Goal: Information Seeking & Learning: Learn about a topic

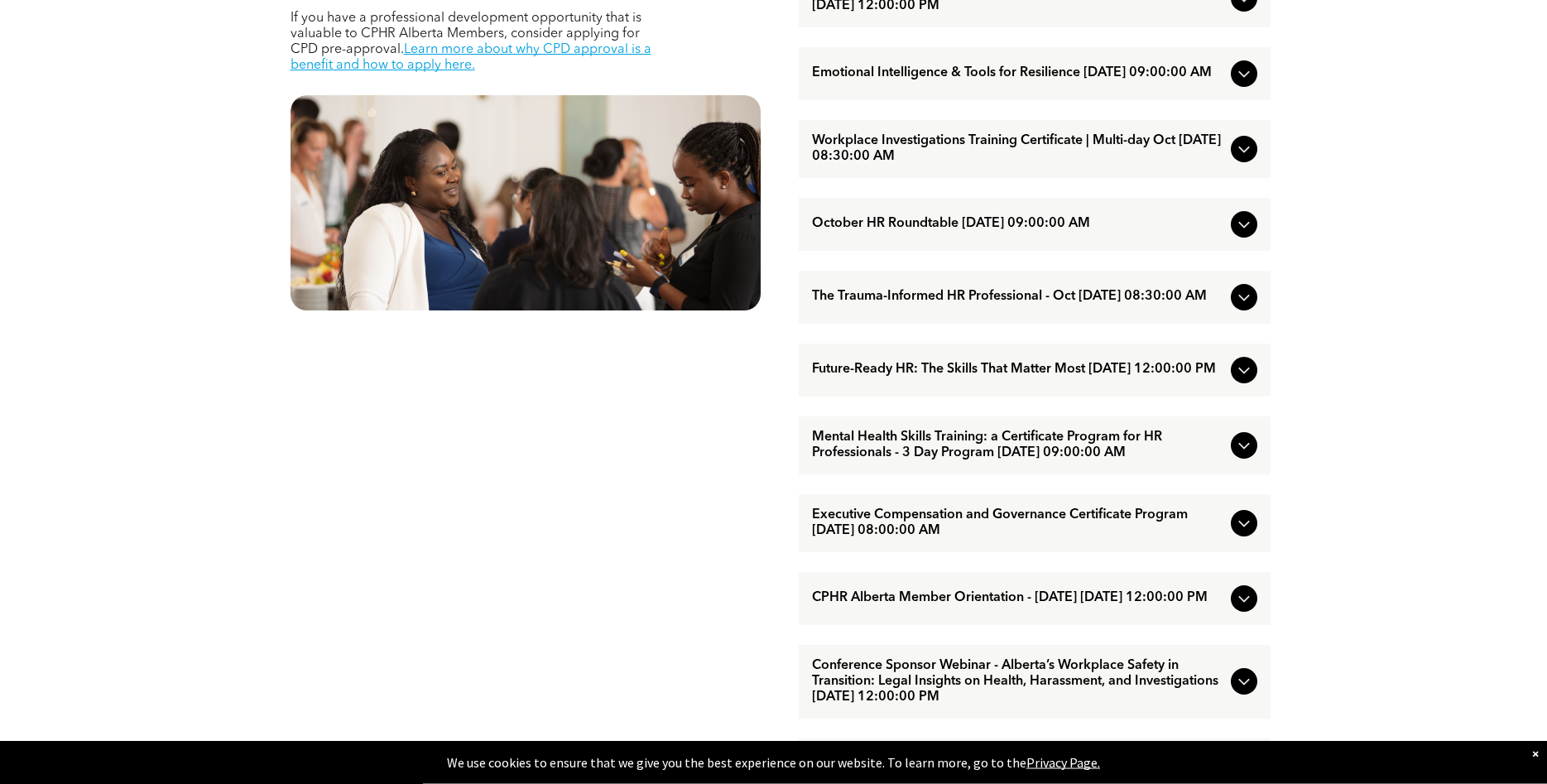
scroll to position [908, 0]
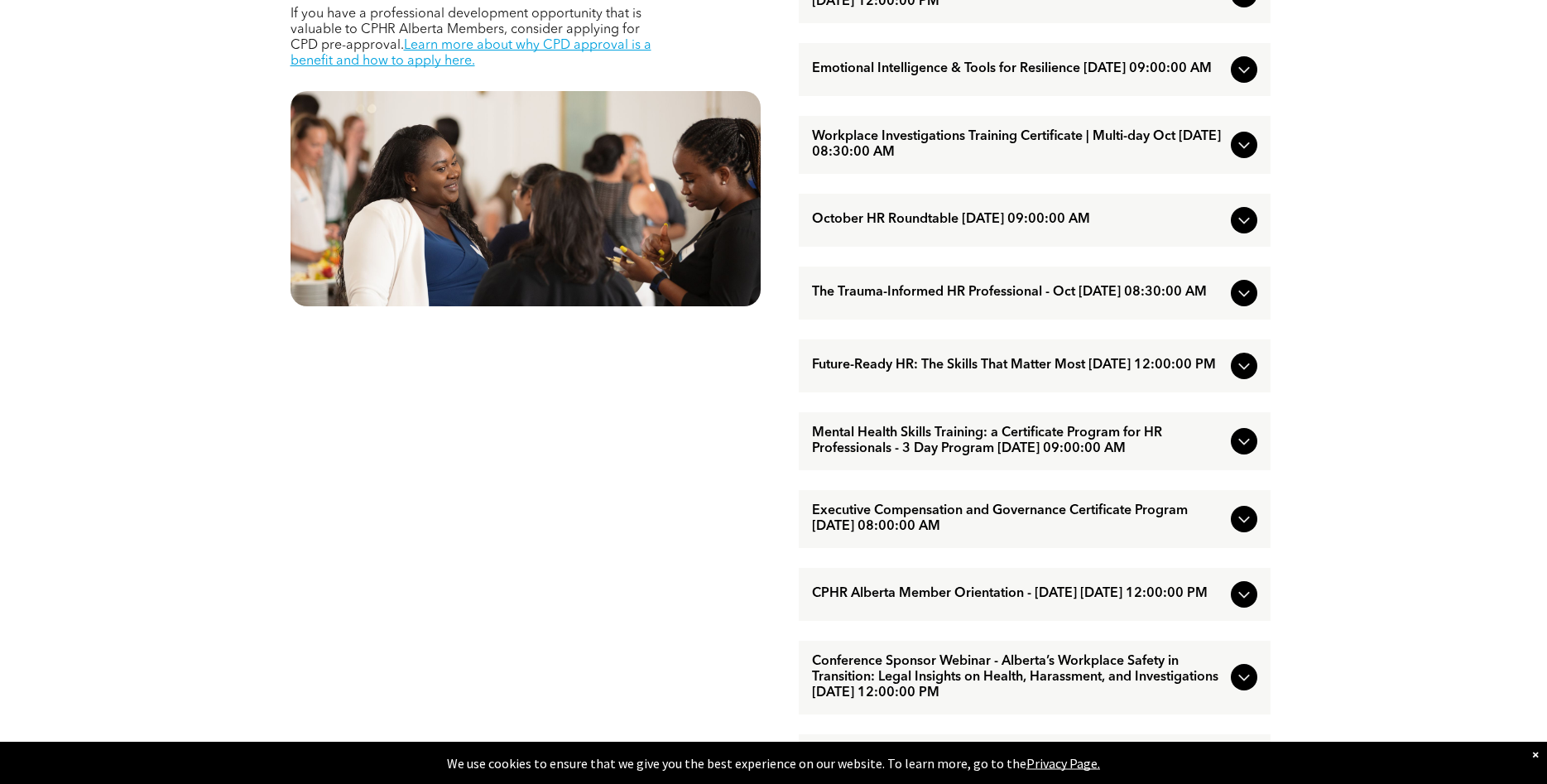
click at [1234, 451] on icon at bounding box center [1244, 442] width 20 height 20
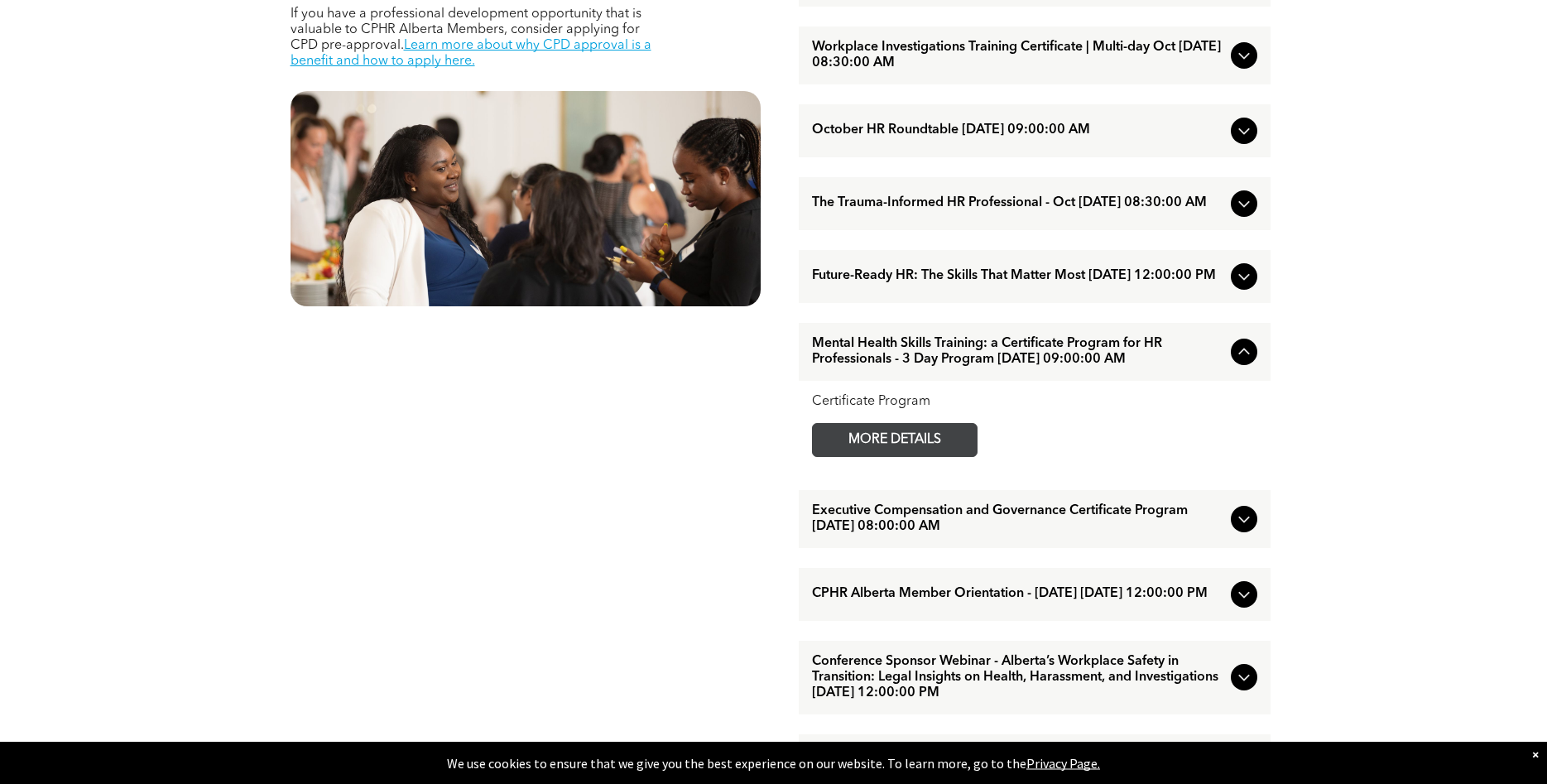
click at [907, 456] on span "MORE DETAILS" at bounding box center [894, 440] width 131 height 32
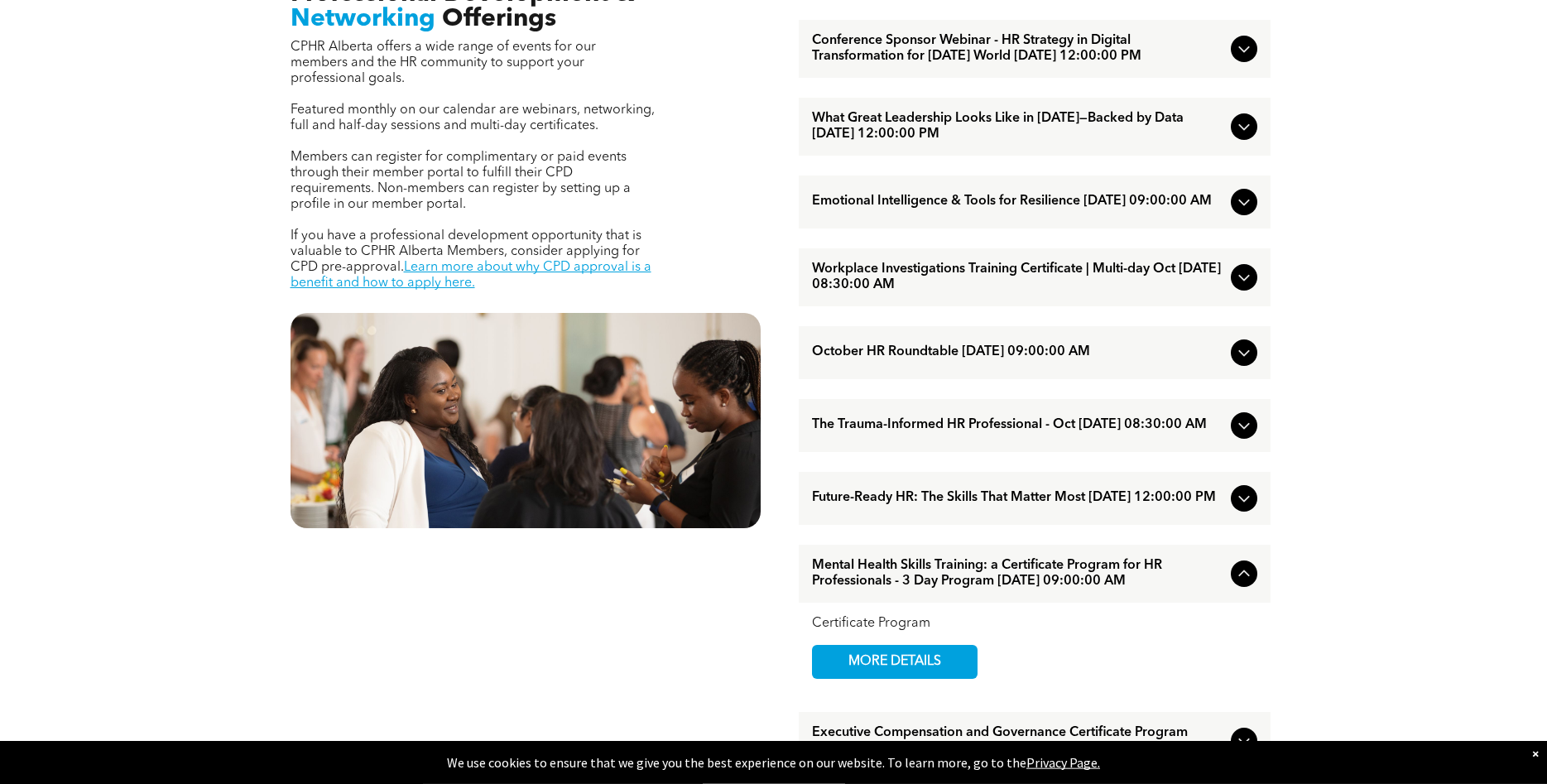
scroll to position [675, 0]
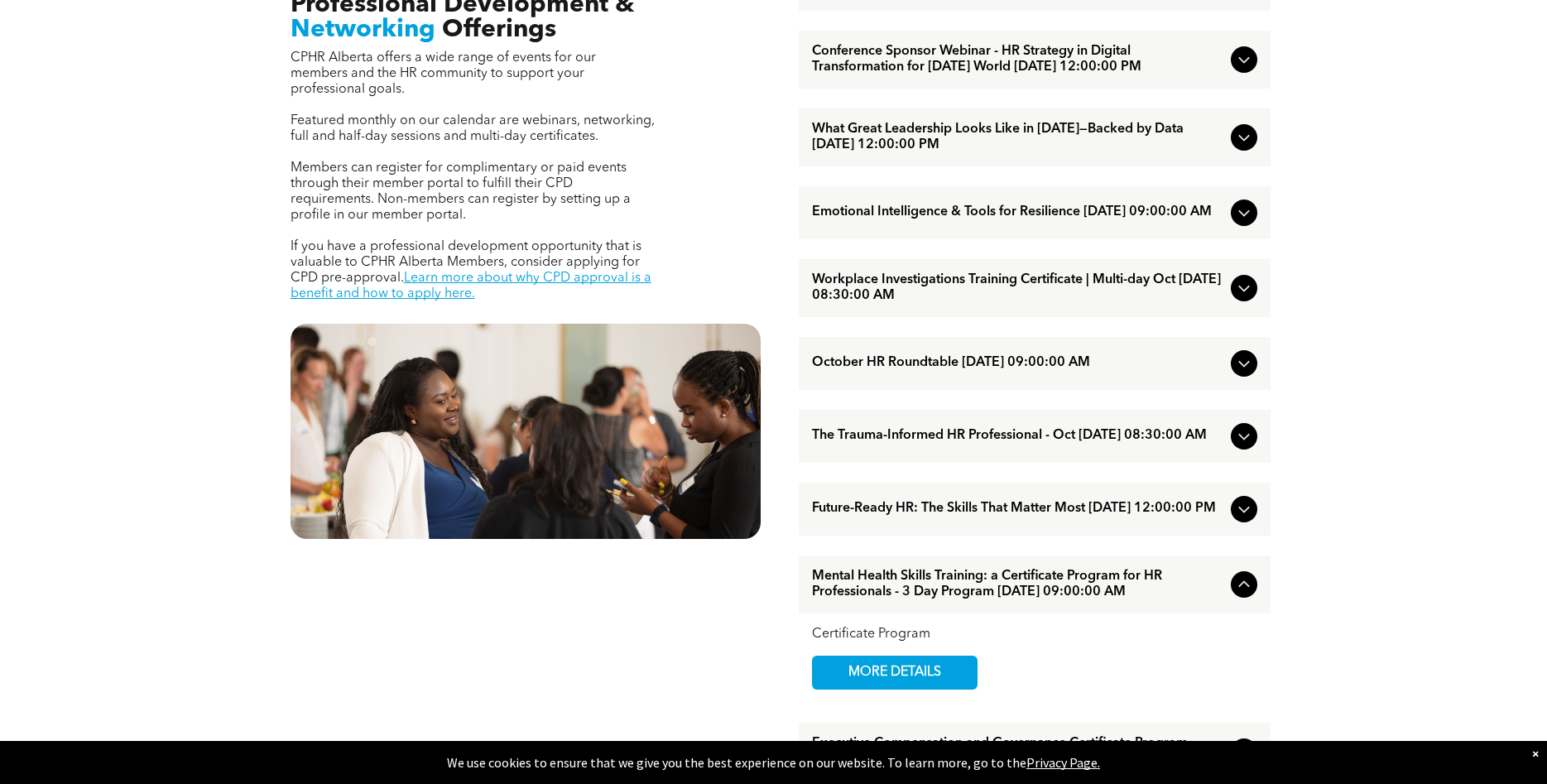
click at [1251, 298] on icon at bounding box center [1244, 288] width 20 height 20
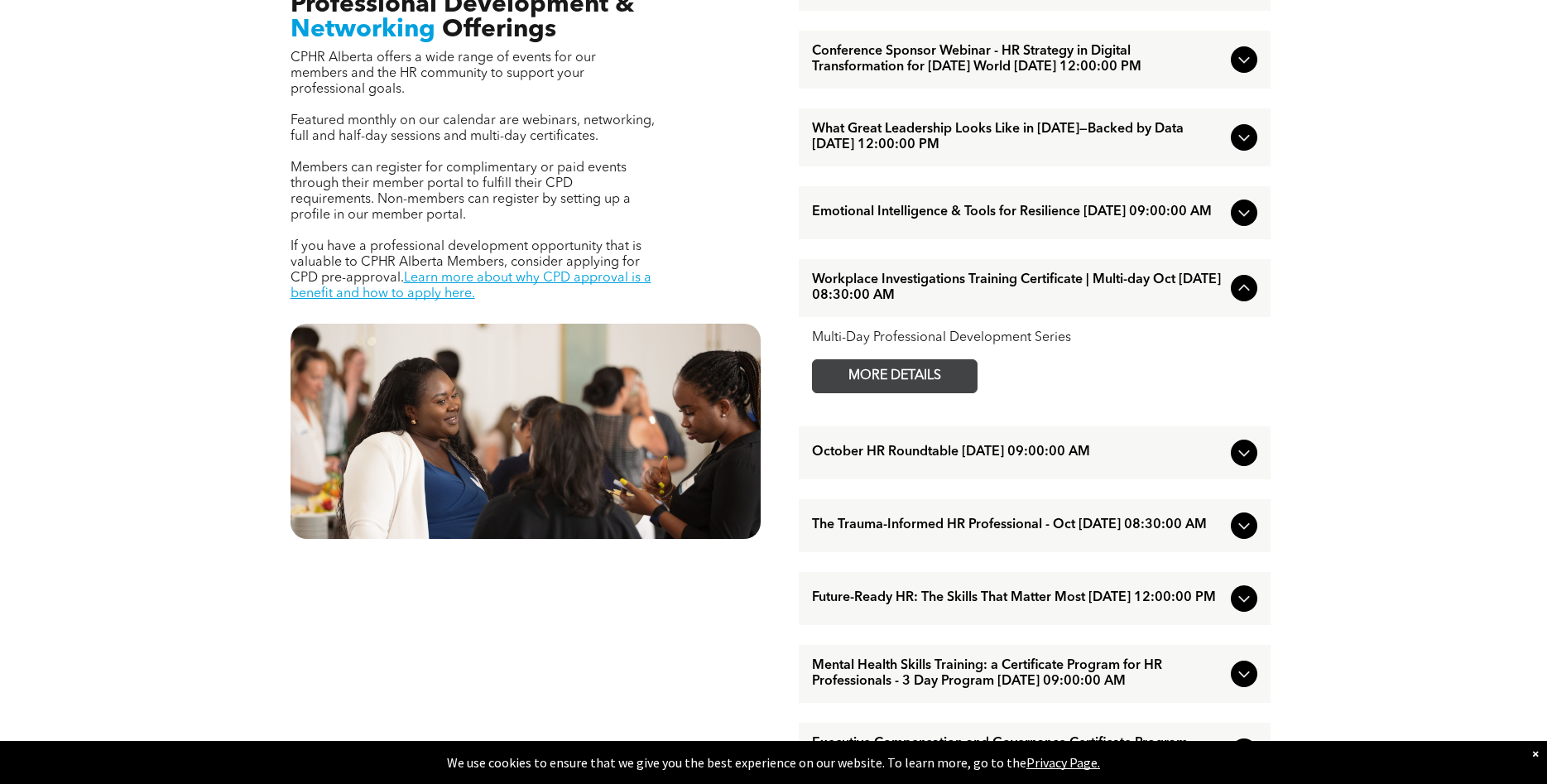
click at [963, 393] on link "MORE DETAILS" at bounding box center [894, 376] width 165 height 34
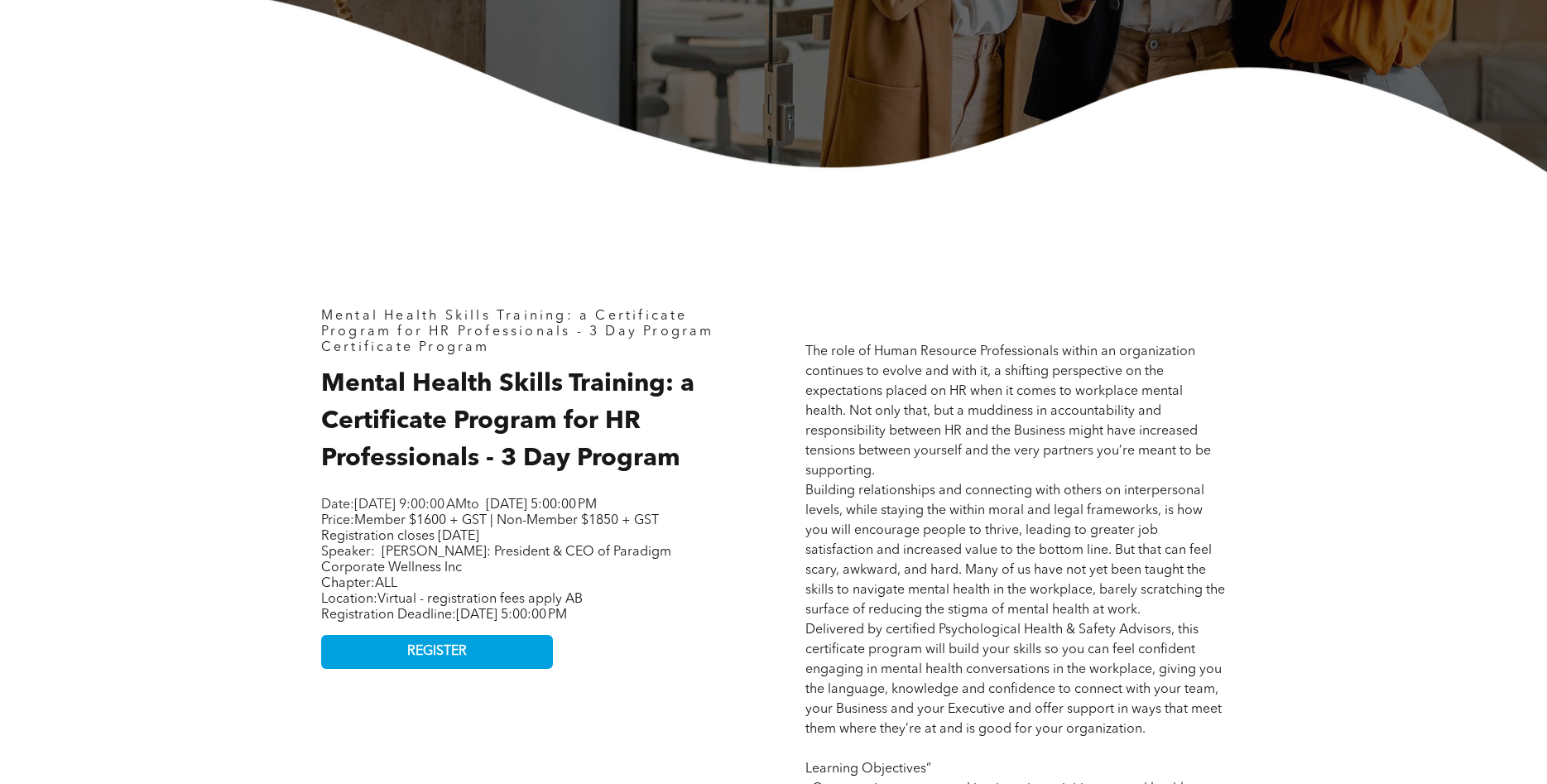
scroll to position [549, 0]
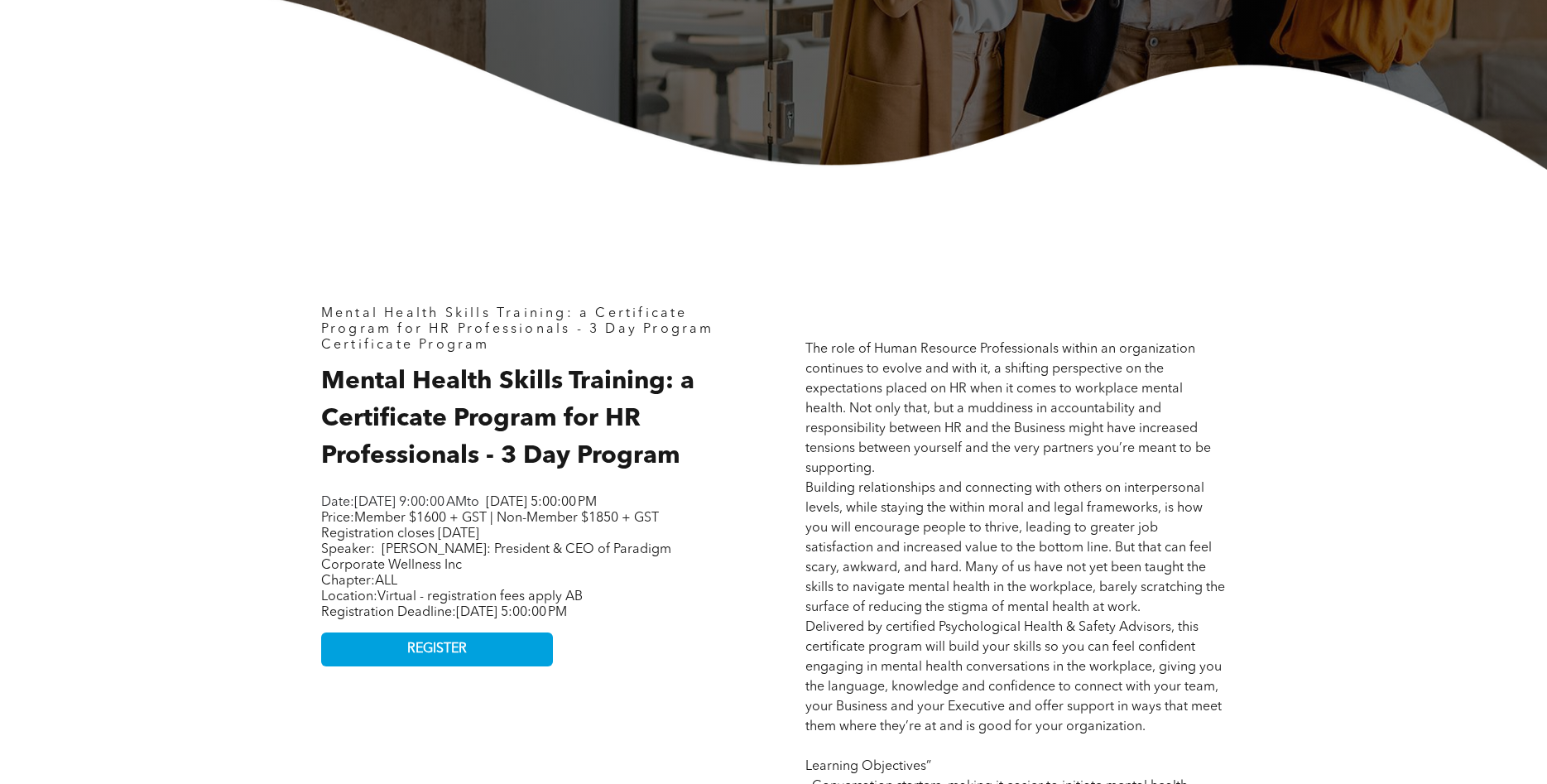
drag, startPoint x: 494, startPoint y: 600, endPoint x: 438, endPoint y: 578, distance: 60.2
click at [438, 574] on p "Price: Member $1600 + GST | Non-Member $1850 + GST Registration closes October …" at bounding box center [528, 542] width 414 height 63
click at [438, 572] on span "Lindsay Recknell: President & CEO of Paradigm Corporate Wellness Inc" at bounding box center [496, 557] width 350 height 29
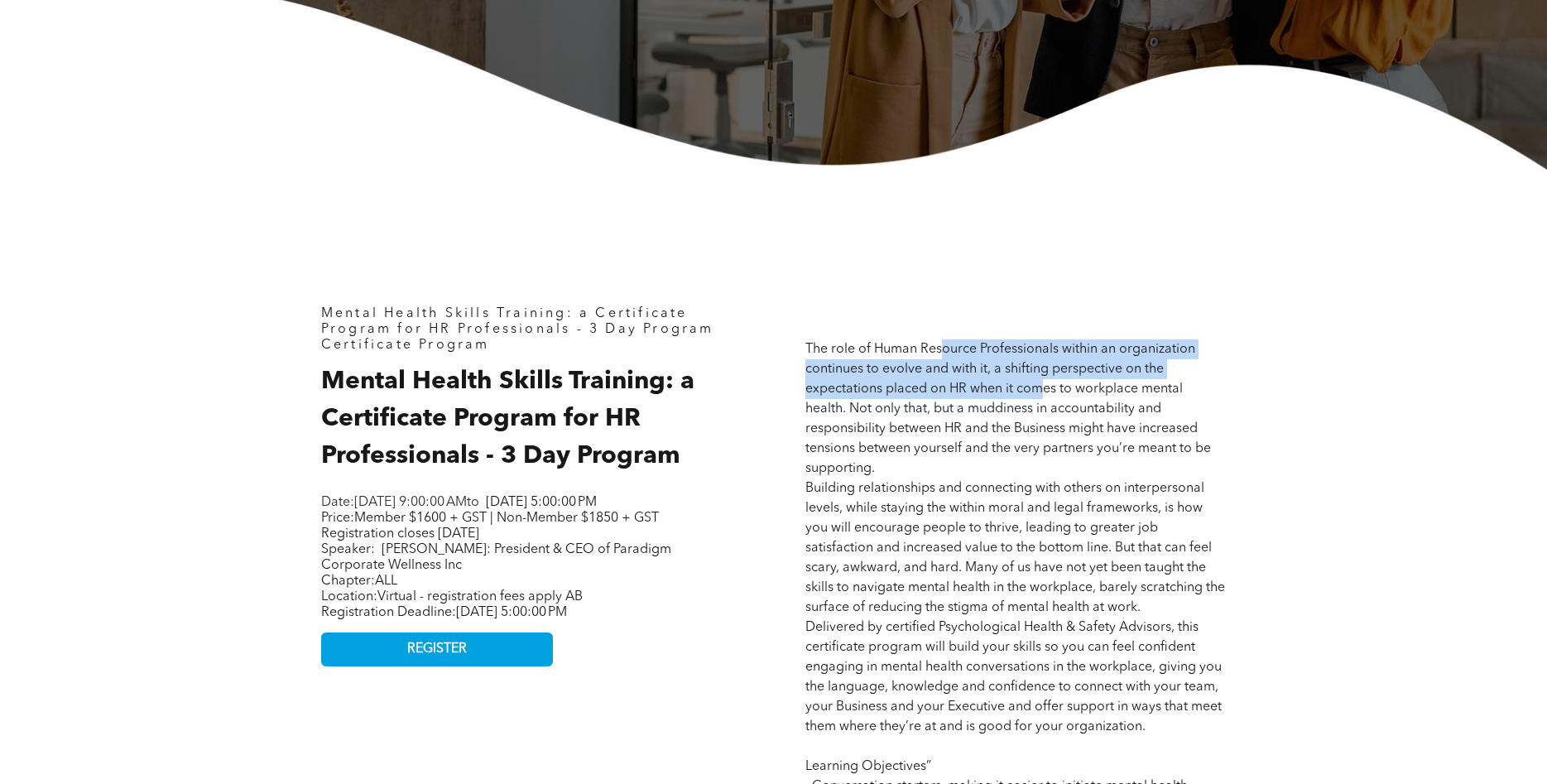
drag, startPoint x: 945, startPoint y: 336, endPoint x: 1050, endPoint y: 419, distance: 133.8
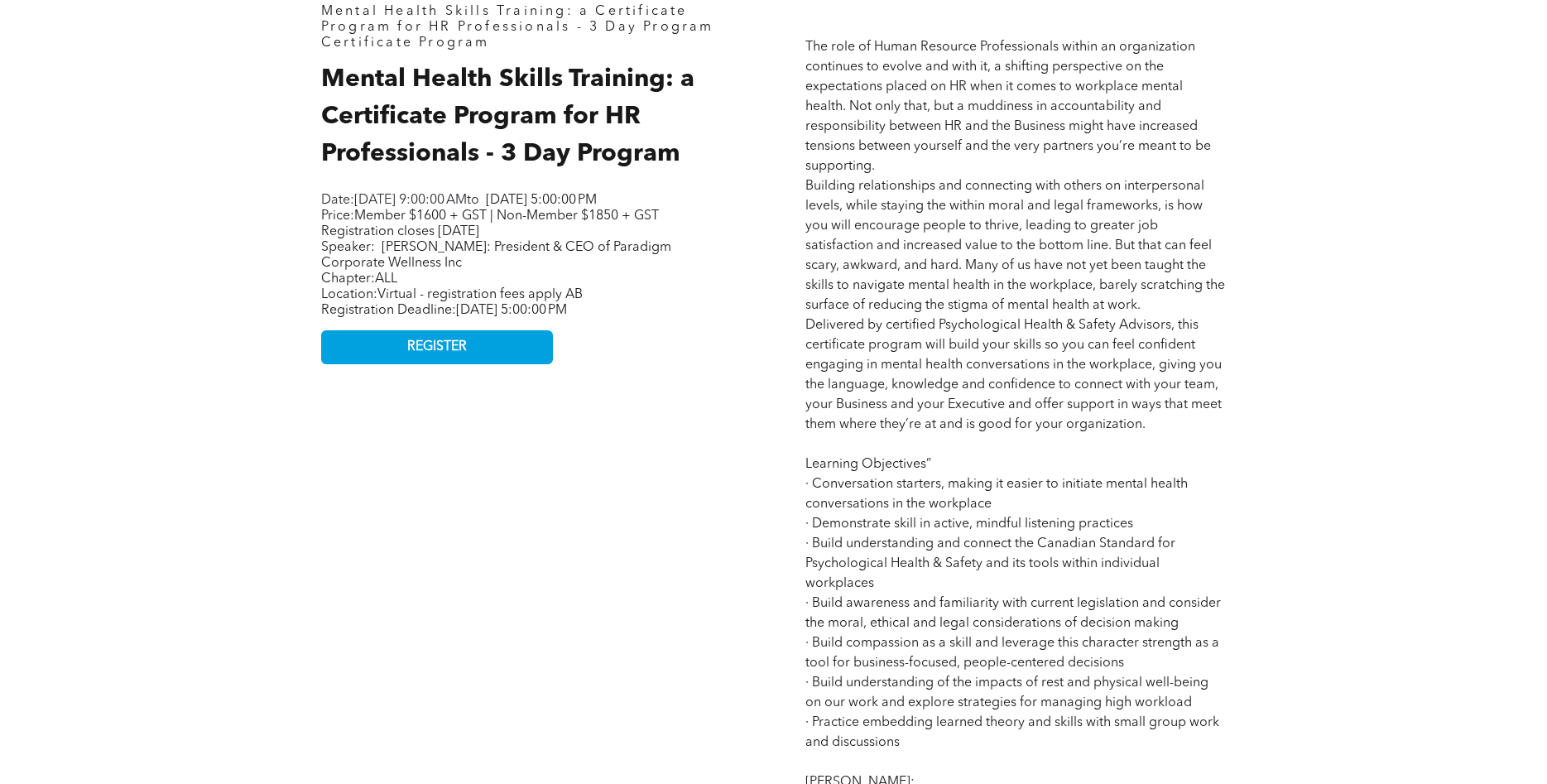
scroll to position [887, 0]
